Goal: Task Accomplishment & Management: Manage account settings

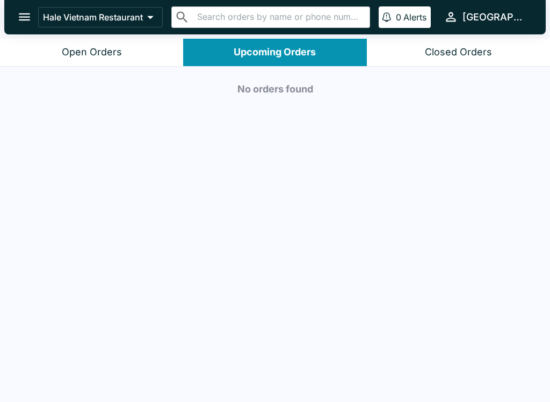
click at [27, 16] on icon "open drawer" at bounding box center [24, 17] width 15 height 15
click at [120, 61] on button "Open Orders" at bounding box center [91, 52] width 183 height 27
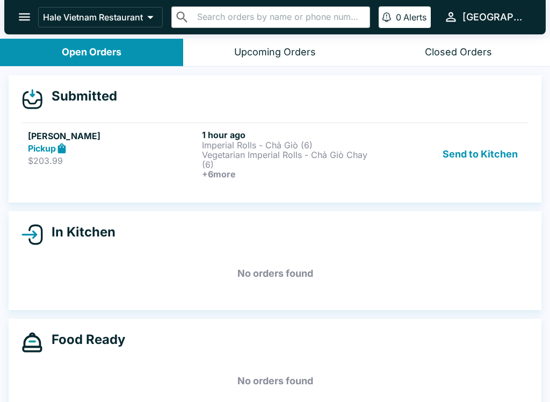
click at [78, 157] on p "$203.99" at bounding box center [113, 160] width 170 height 11
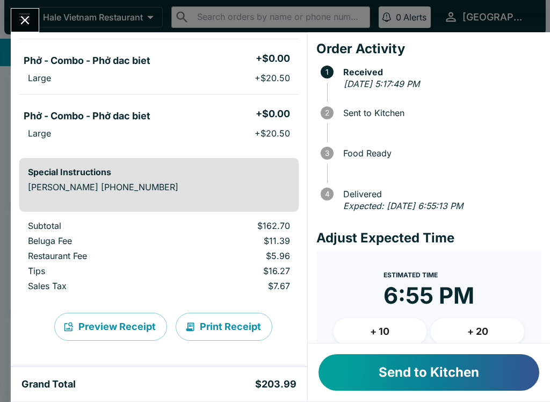
scroll to position [328, 0]
click at [407, 372] on button "Send to Kitchen" at bounding box center [429, 372] width 221 height 37
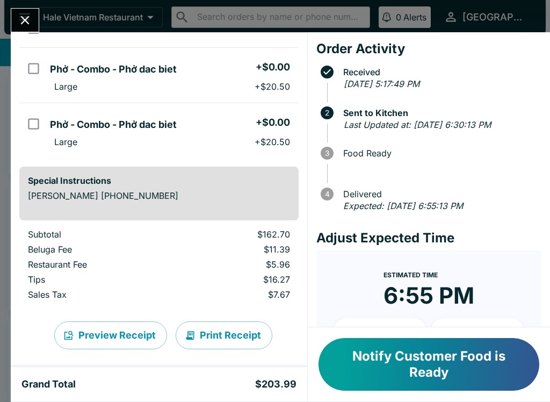
click at [417, 368] on button "Notify Customer Food is Ready" at bounding box center [429, 364] width 221 height 53
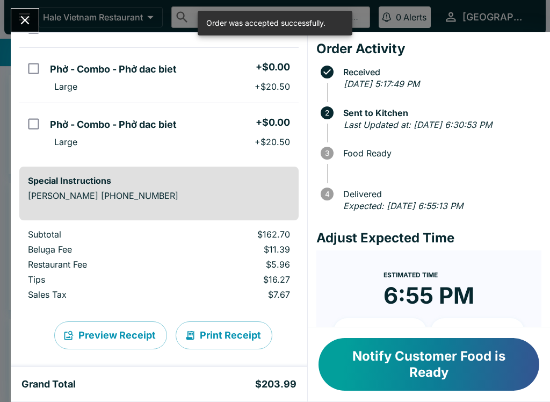
click at [419, 365] on button "Notify Customer Food is Ready" at bounding box center [429, 364] width 221 height 53
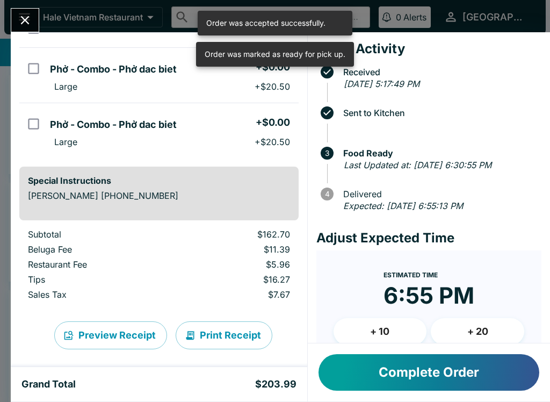
click at [427, 378] on button "Complete Order" at bounding box center [429, 372] width 221 height 37
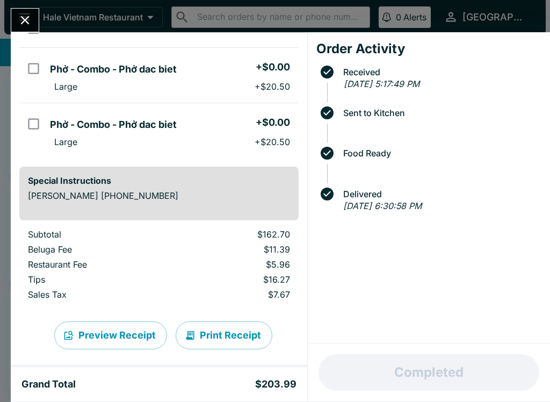
click at [27, 18] on icon "Close" at bounding box center [25, 20] width 9 height 9
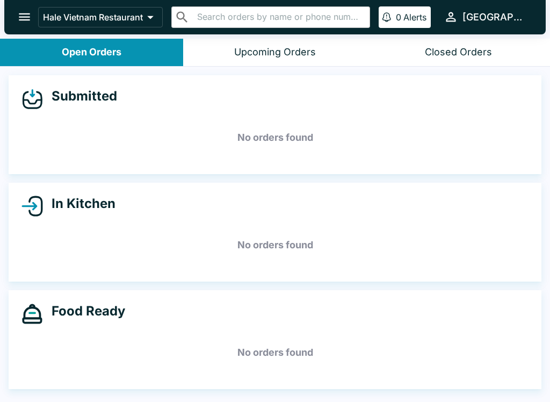
click at [284, 49] on div "Upcoming Orders" at bounding box center [275, 52] width 82 height 12
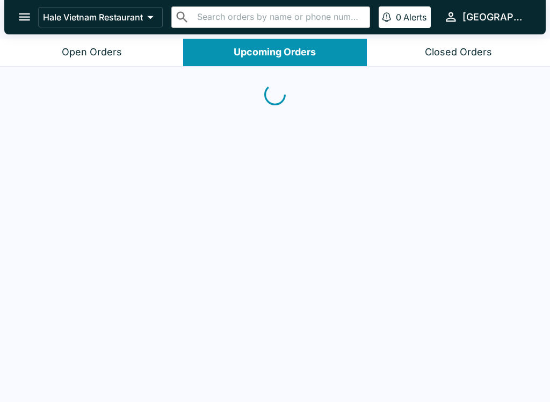
click at [79, 51] on div "Open Orders" at bounding box center [92, 52] width 60 height 12
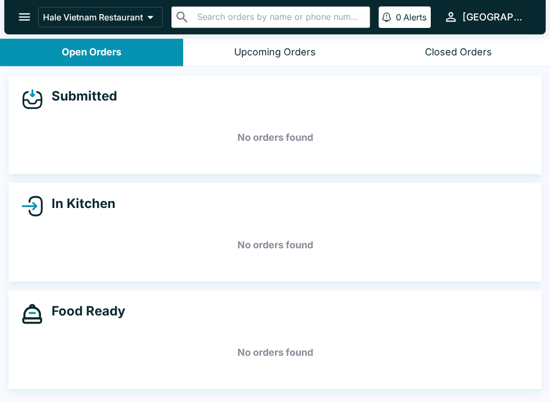
click at [469, 56] on div "Closed Orders" at bounding box center [458, 52] width 67 height 12
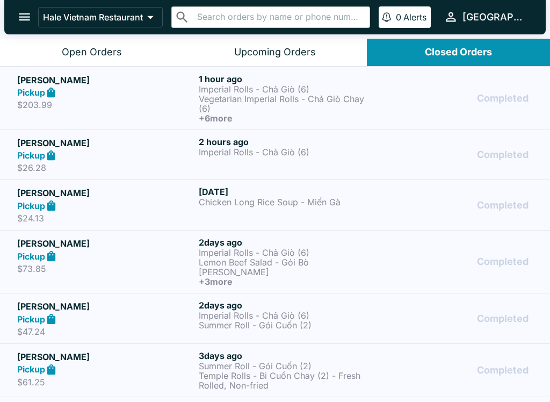
click at [230, 90] on p "Imperial Rolls - Chả Giò (6)" at bounding box center [287, 89] width 177 height 10
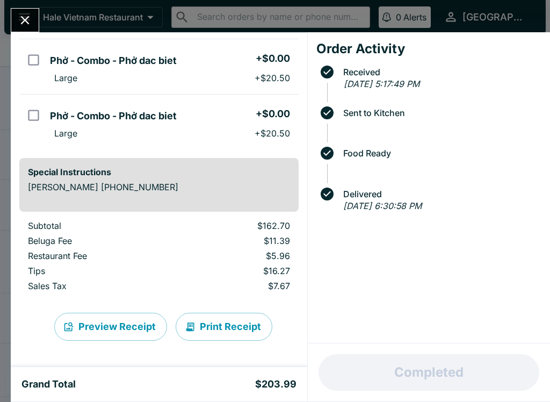
scroll to position [337, 0]
click at [23, 20] on icon "Close" at bounding box center [25, 20] width 15 height 15
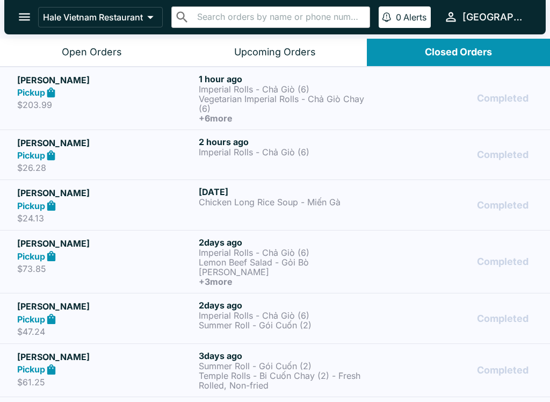
click at [19, 6] on button "open drawer" at bounding box center [24, 16] width 27 height 27
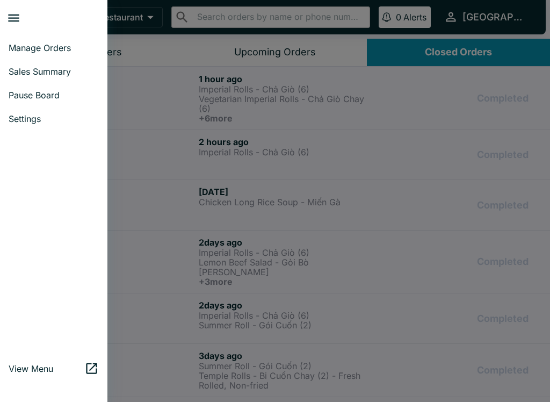
click at [138, 73] on div at bounding box center [275, 201] width 550 height 402
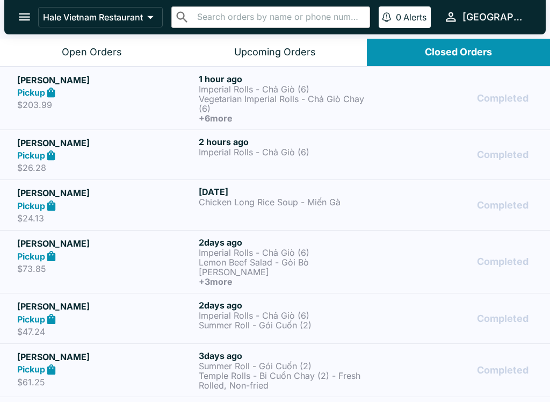
click at [96, 48] on div "Open Orders" at bounding box center [92, 52] width 60 height 12
